Goal: Information Seeking & Learning: Learn about a topic

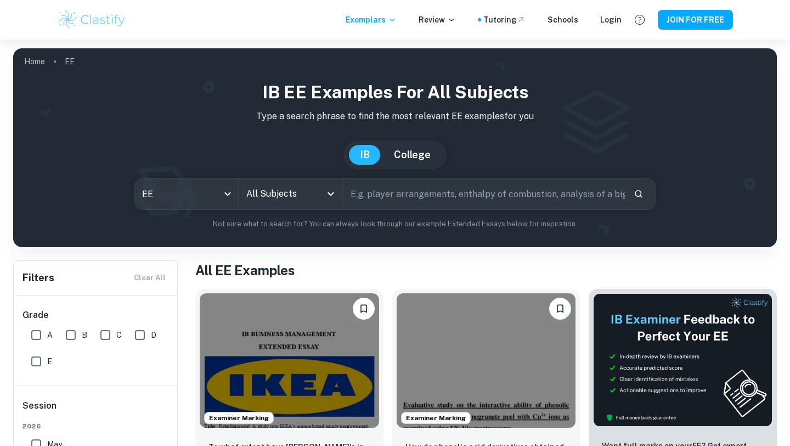
scroll to position [388, 0]
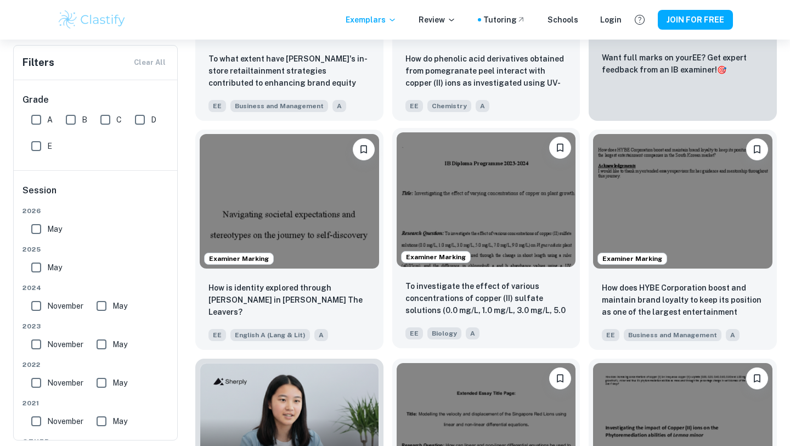
click at [481, 211] on img at bounding box center [486, 199] width 179 height 134
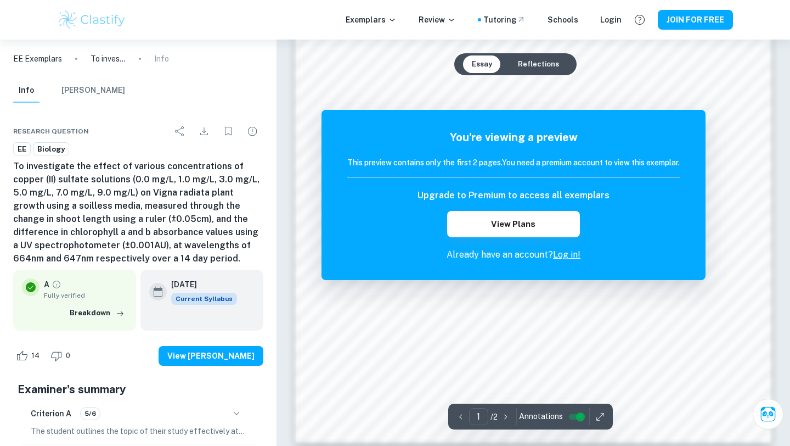
scroll to position [1026, 0]
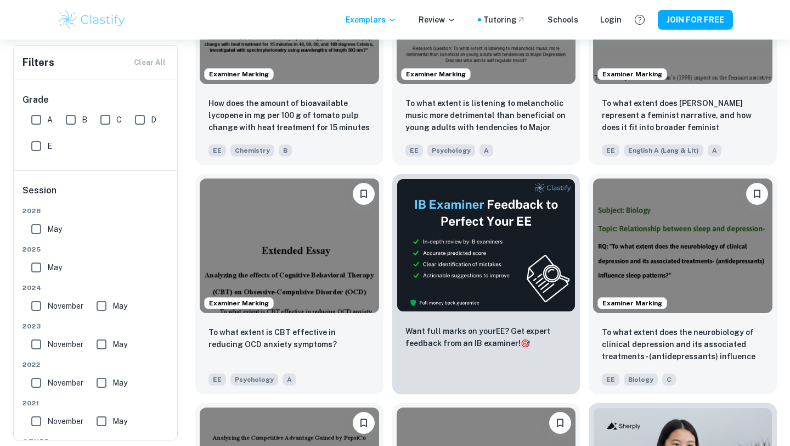
click at [27, 121] on input "A" at bounding box center [36, 120] width 22 height 22
checkbox input "true"
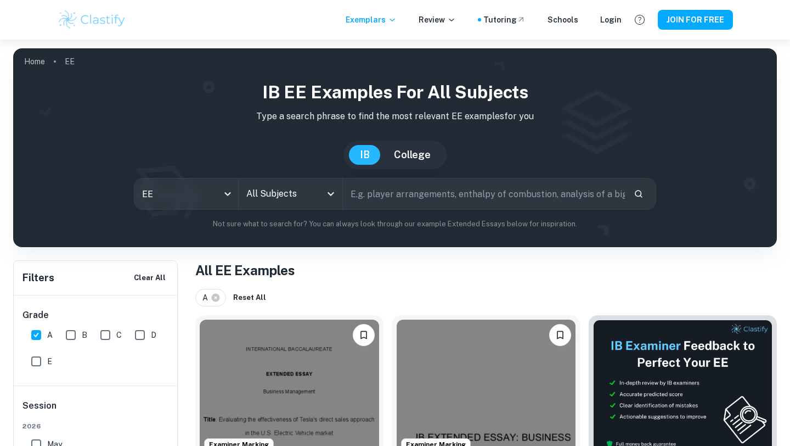
click at [378, 198] on input "text" at bounding box center [484, 193] width 282 height 31
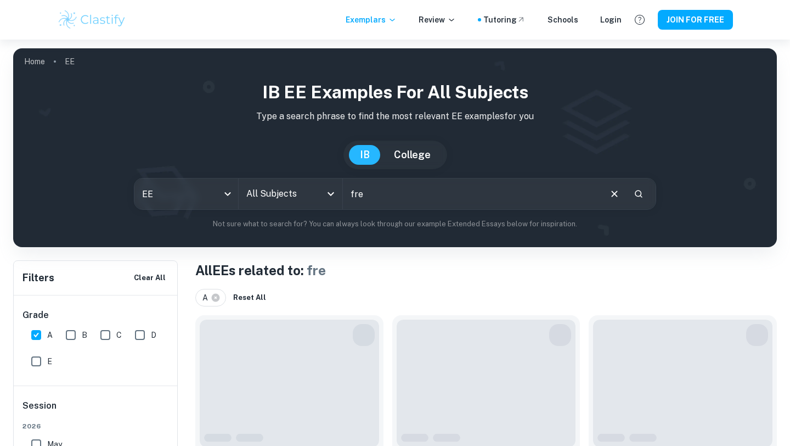
click at [386, 194] on input "fre" at bounding box center [471, 193] width 257 height 31
type input "free"
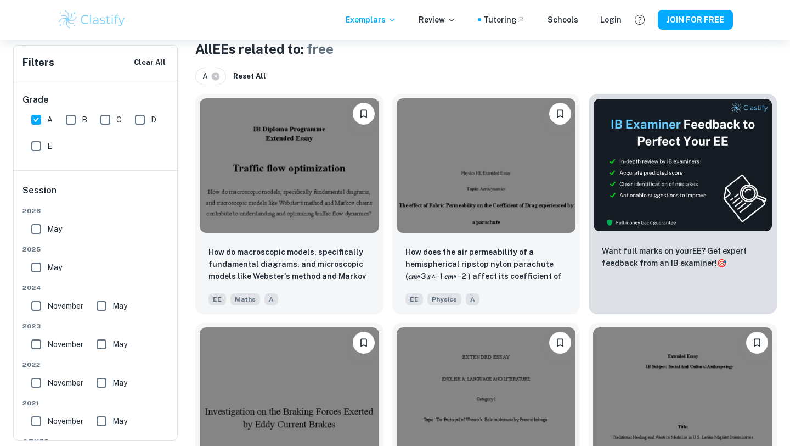
scroll to position [209, 0]
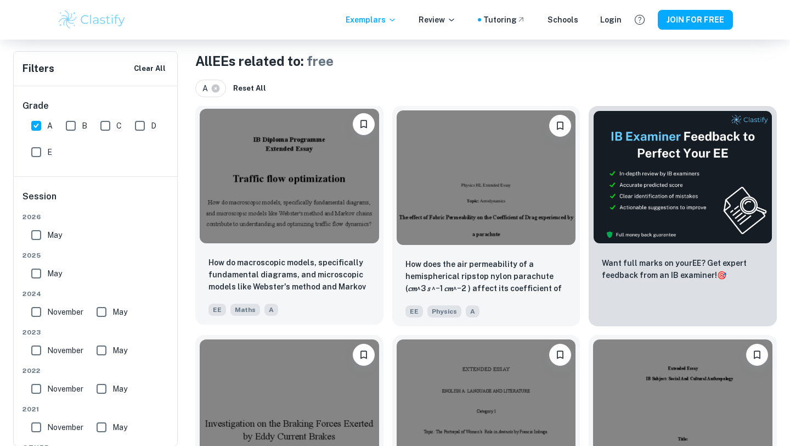
click at [321, 166] on img at bounding box center [289, 176] width 179 height 134
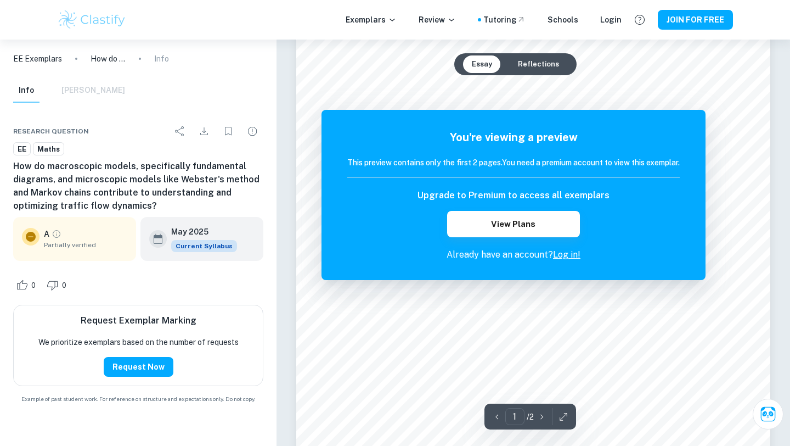
scroll to position [6, 0]
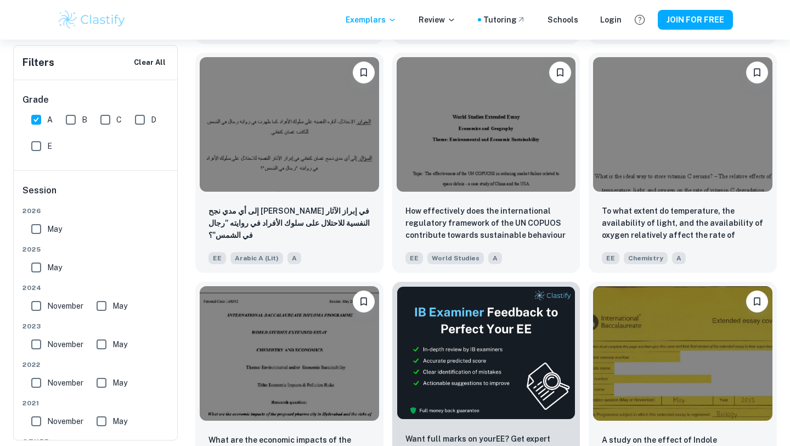
scroll to position [2581, 0]
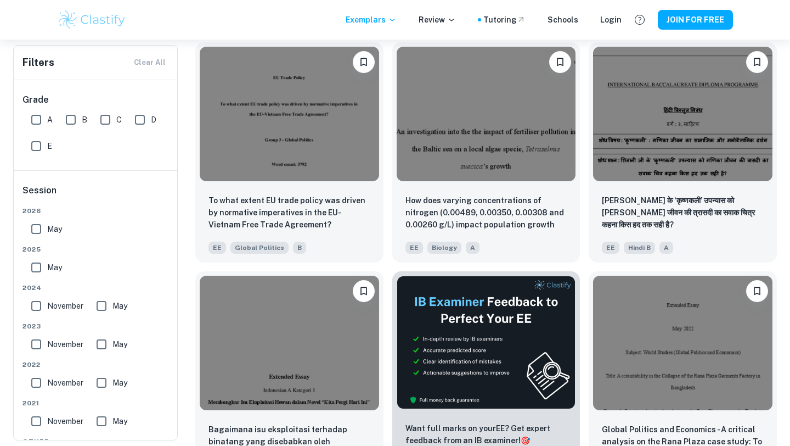
scroll to position [2581, 0]
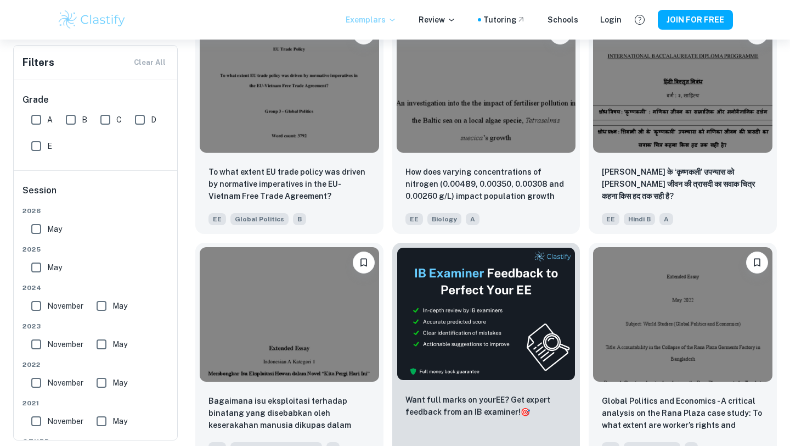
click at [380, 14] on p "Exemplars" at bounding box center [371, 20] width 51 height 12
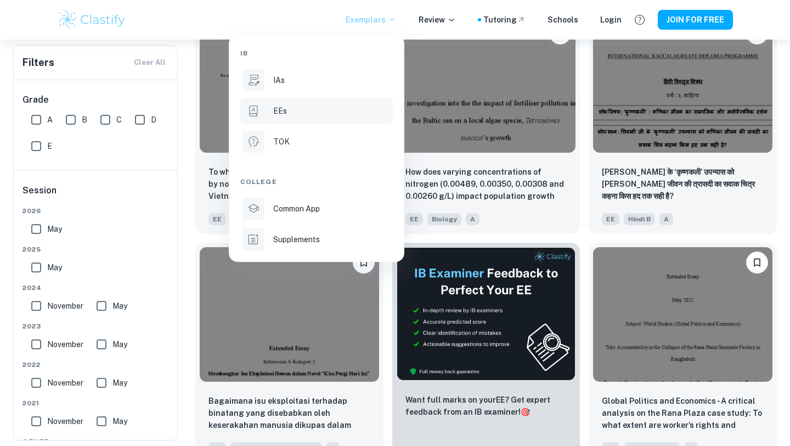
click at [337, 109] on div "EEs" at bounding box center [331, 111] width 117 height 12
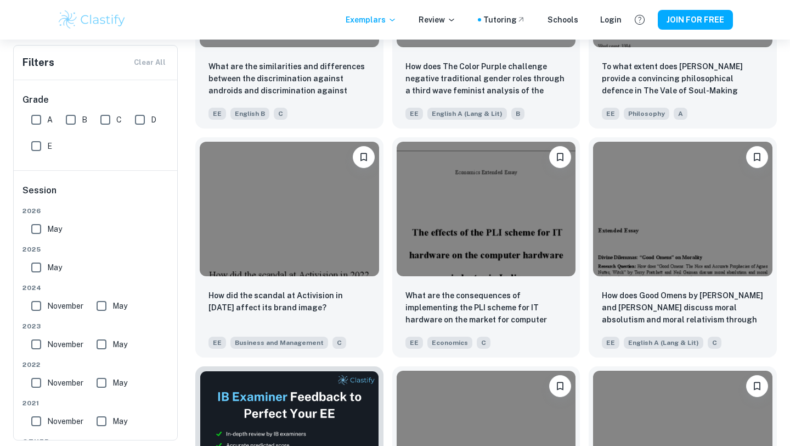
scroll to position [26766, 0]
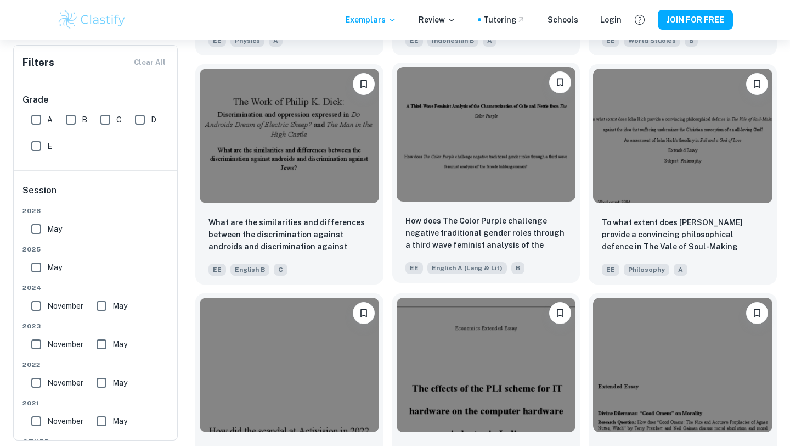
click at [530, 168] on img at bounding box center [486, 134] width 179 height 134
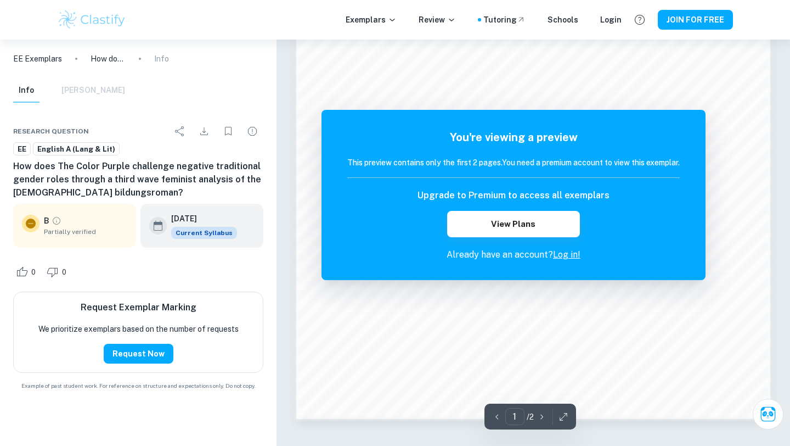
scroll to position [913, 0]
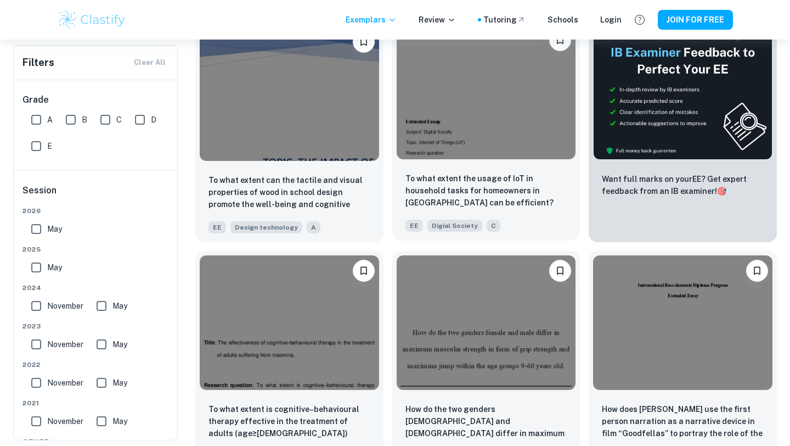
scroll to position [25886, 0]
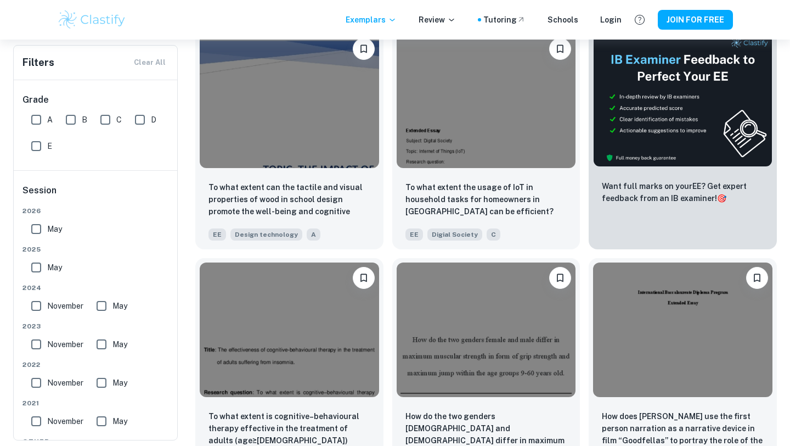
scroll to position [2581, 0]
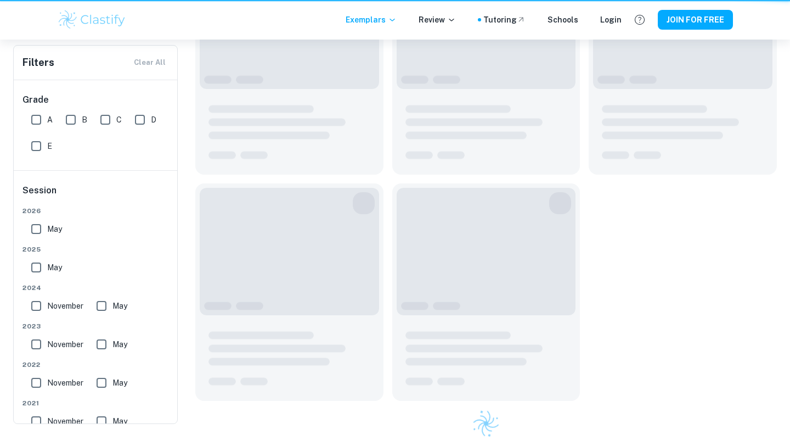
type input "free"
